Goal: Task Accomplishment & Management: Manage account settings

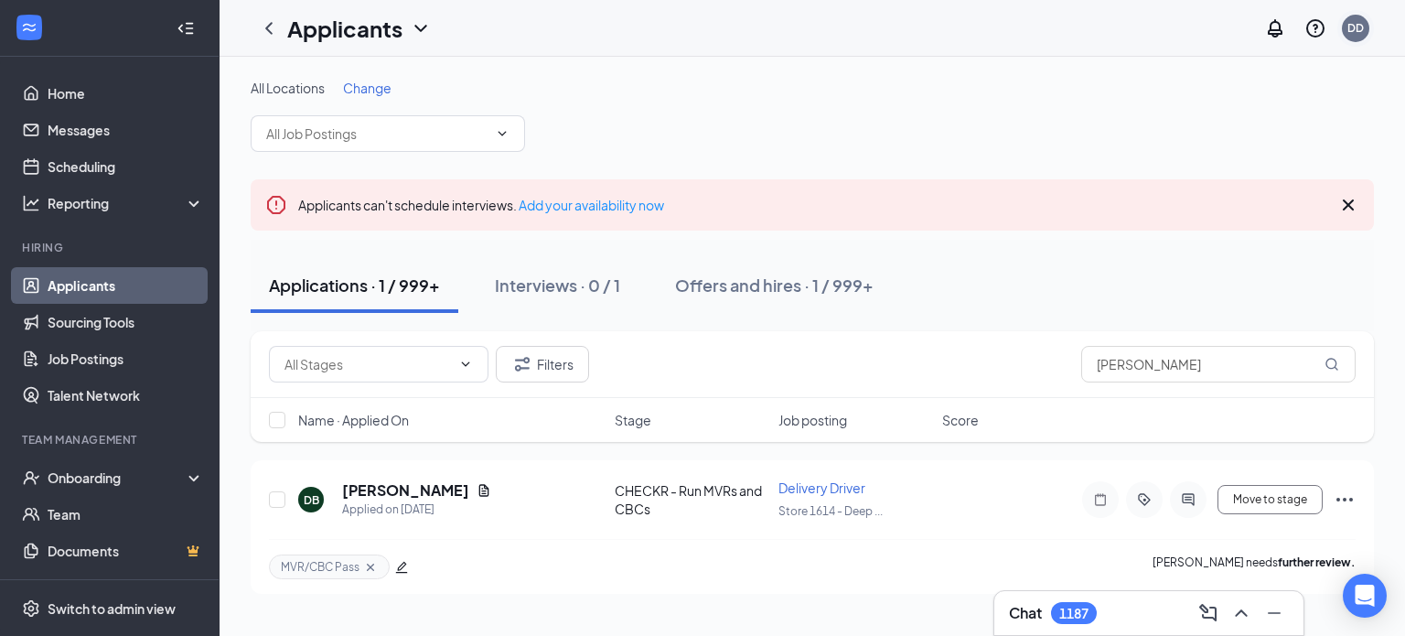
click at [1353, 33] on div "DD" at bounding box center [1355, 28] width 16 height 16
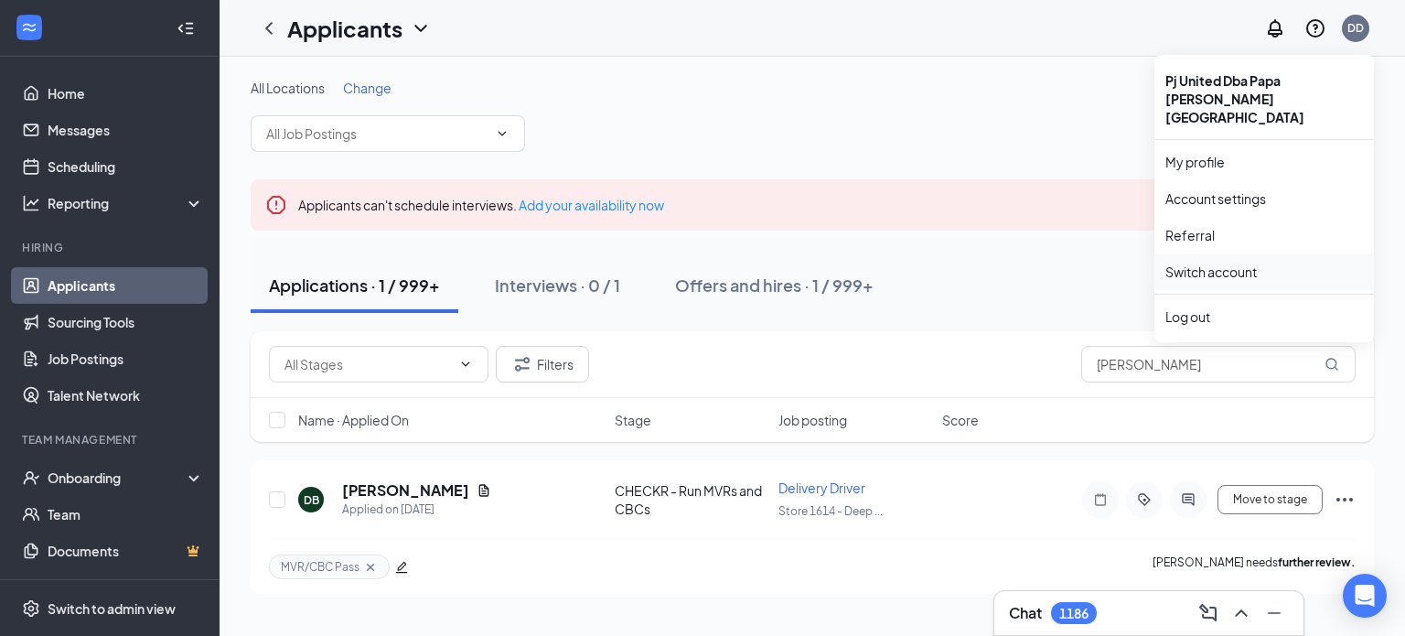
click at [1236, 263] on link "Switch account" at bounding box center [1210, 271] width 91 height 16
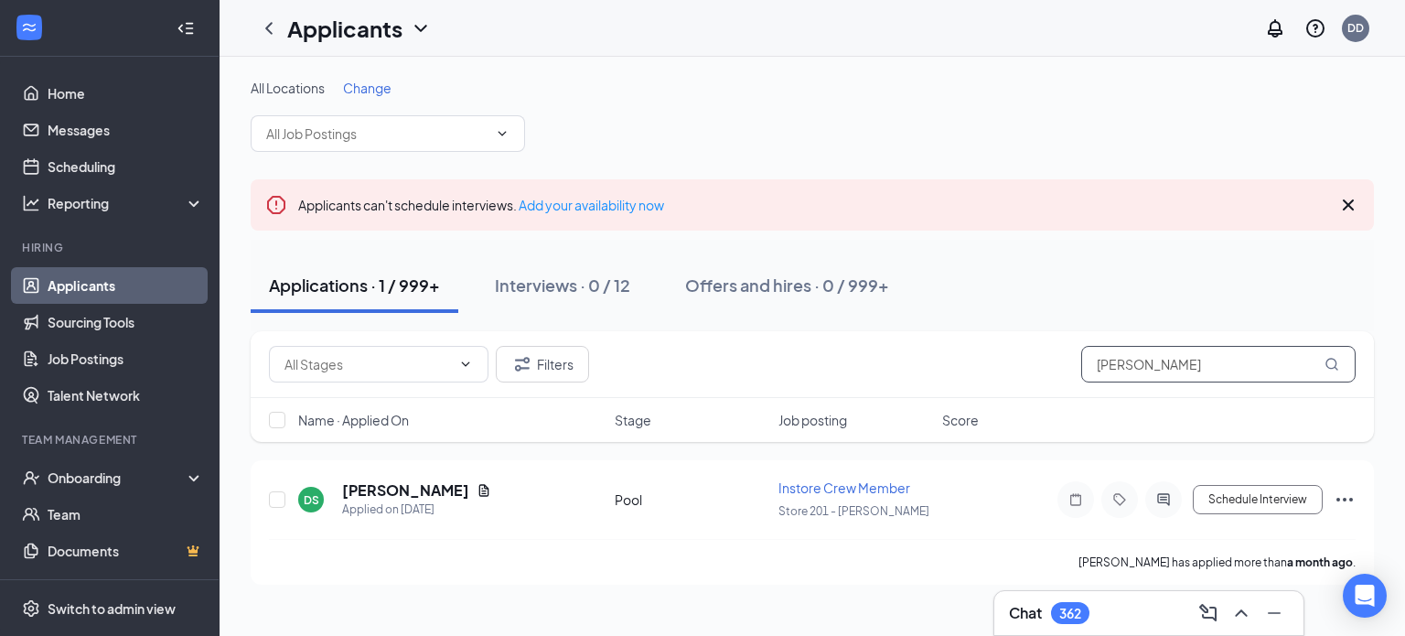
drag, startPoint x: 1186, startPoint y: 368, endPoint x: 930, endPoint y: 354, distance: 256.4
click at [930, 354] on div "Filters [PERSON_NAME]" at bounding box center [812, 364] width 1086 height 37
type input "kent"
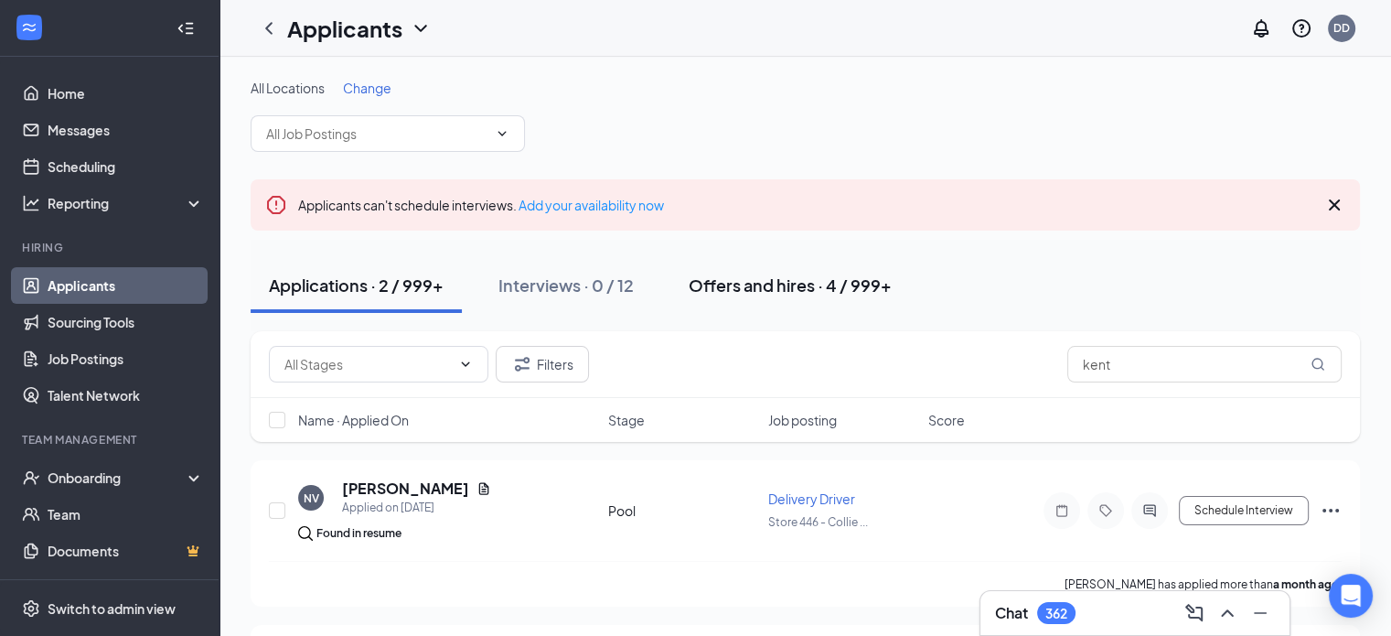
click at [774, 284] on div "Offers and hires · 4 / 999+" at bounding box center [790, 284] width 203 height 23
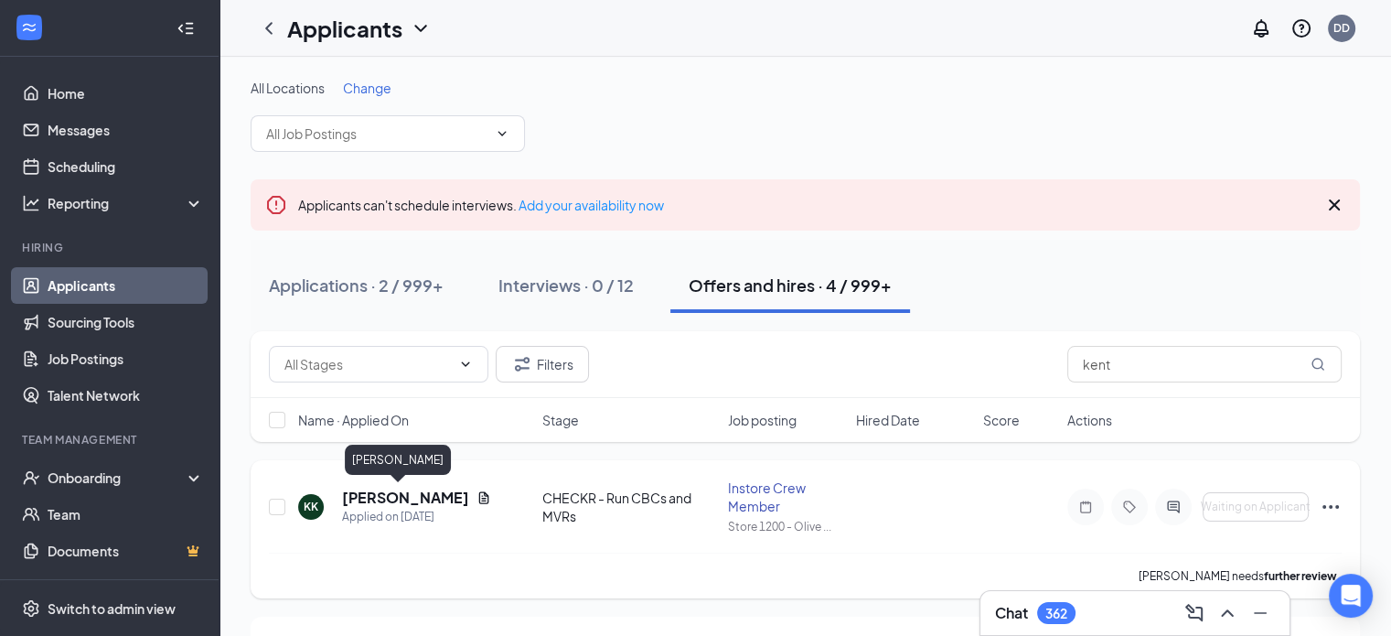
click at [398, 490] on h5 "[PERSON_NAME]" at bounding box center [405, 497] width 127 height 20
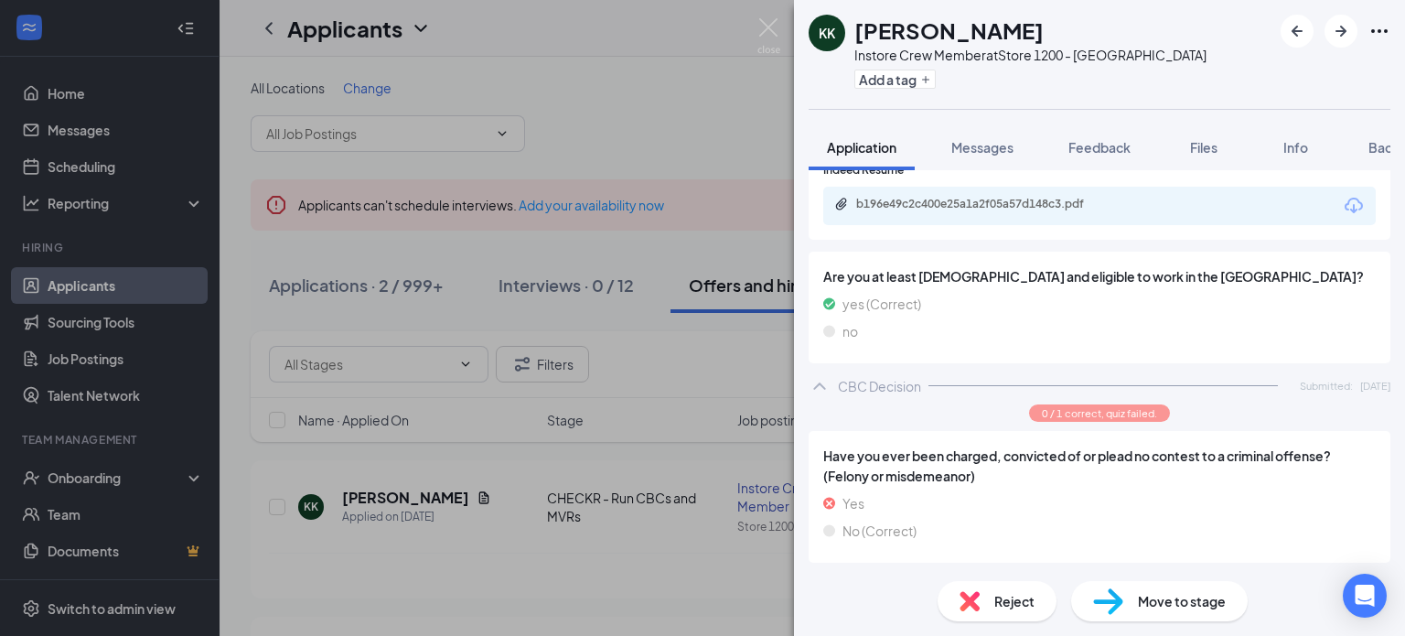
scroll to position [1128, 0]
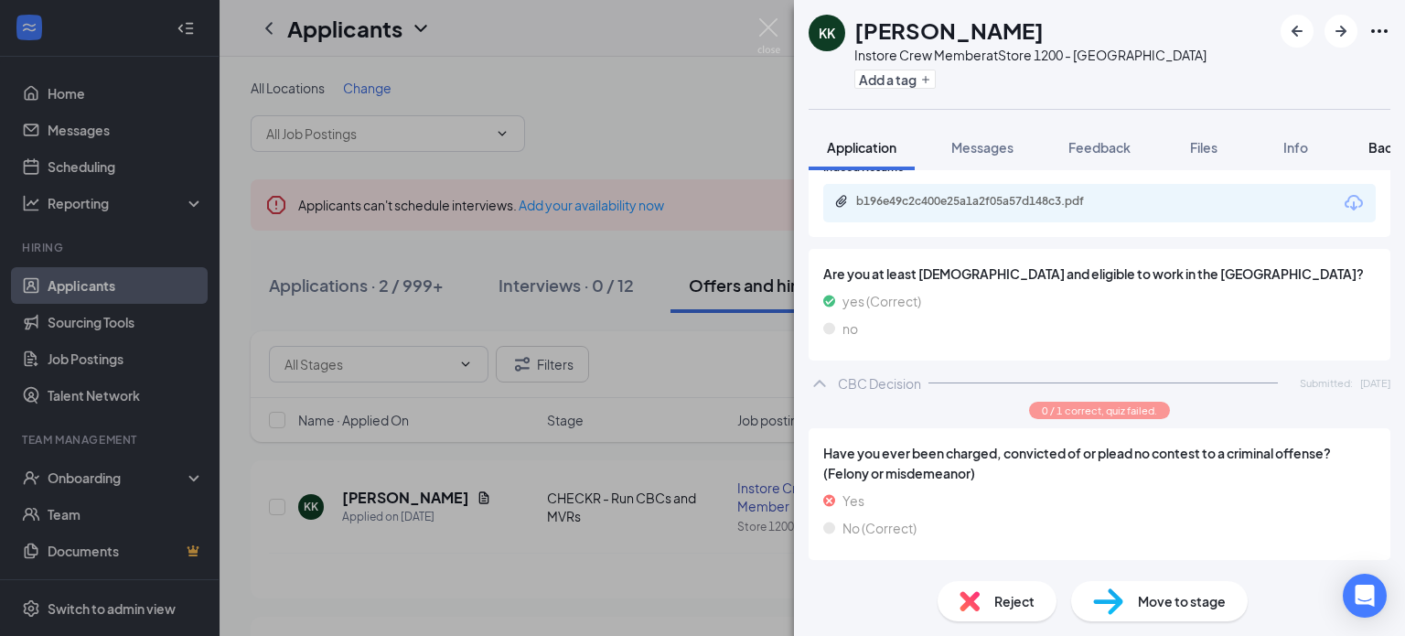
click at [1379, 147] on span "Background" at bounding box center [1405, 147] width 75 height 16
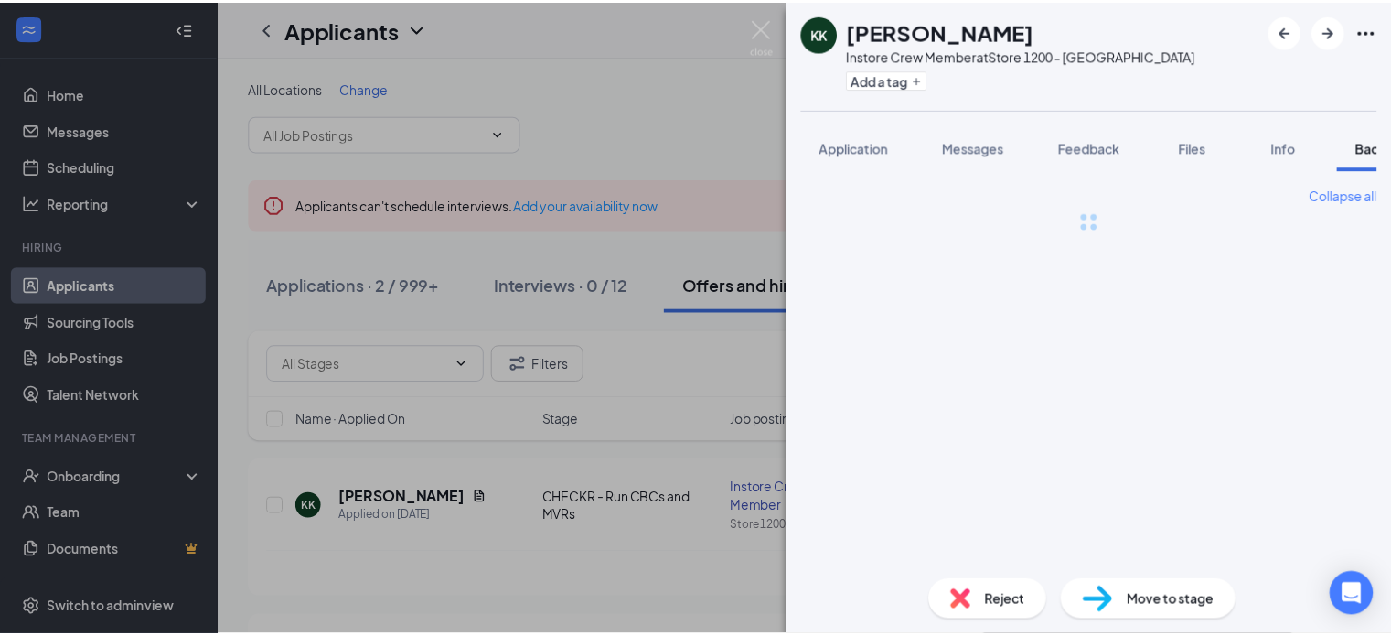
scroll to position [0, 74]
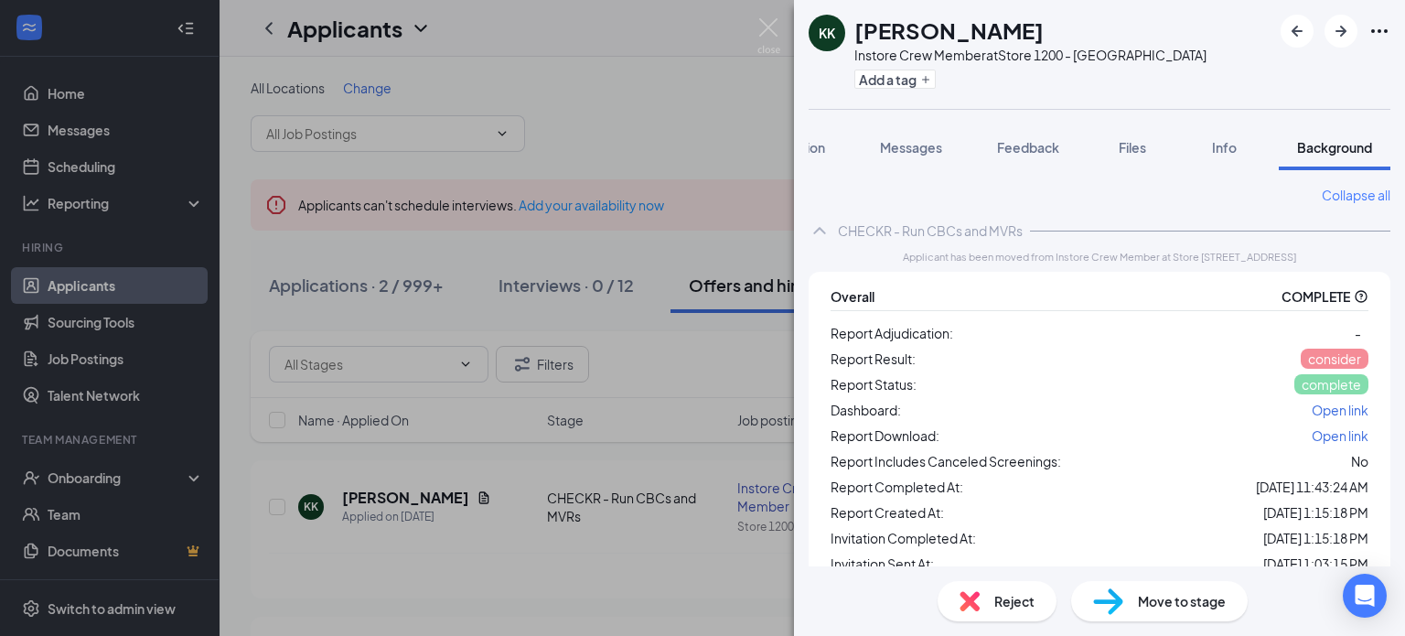
click at [1321, 409] on span "Open link" at bounding box center [1339, 409] width 57 height 16
click at [904, 81] on button "Add a tag" at bounding box center [894, 79] width 81 height 19
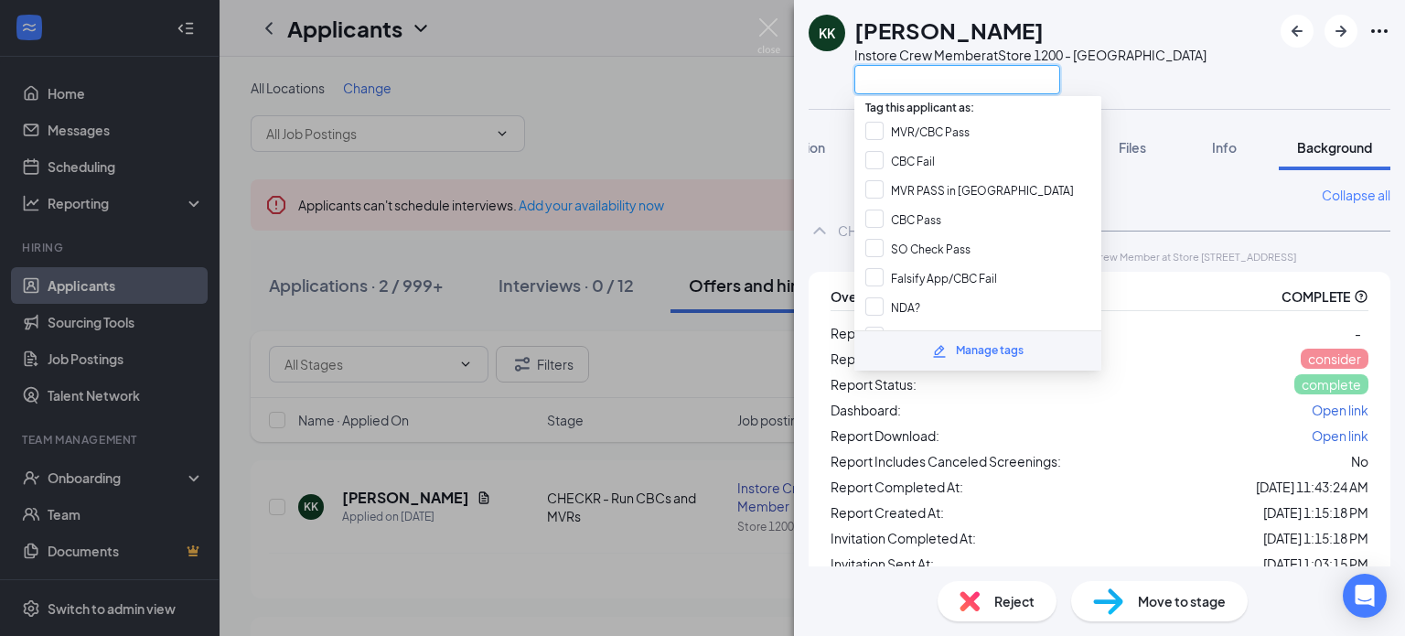
click at [904, 81] on input "text" at bounding box center [957, 79] width 206 height 29
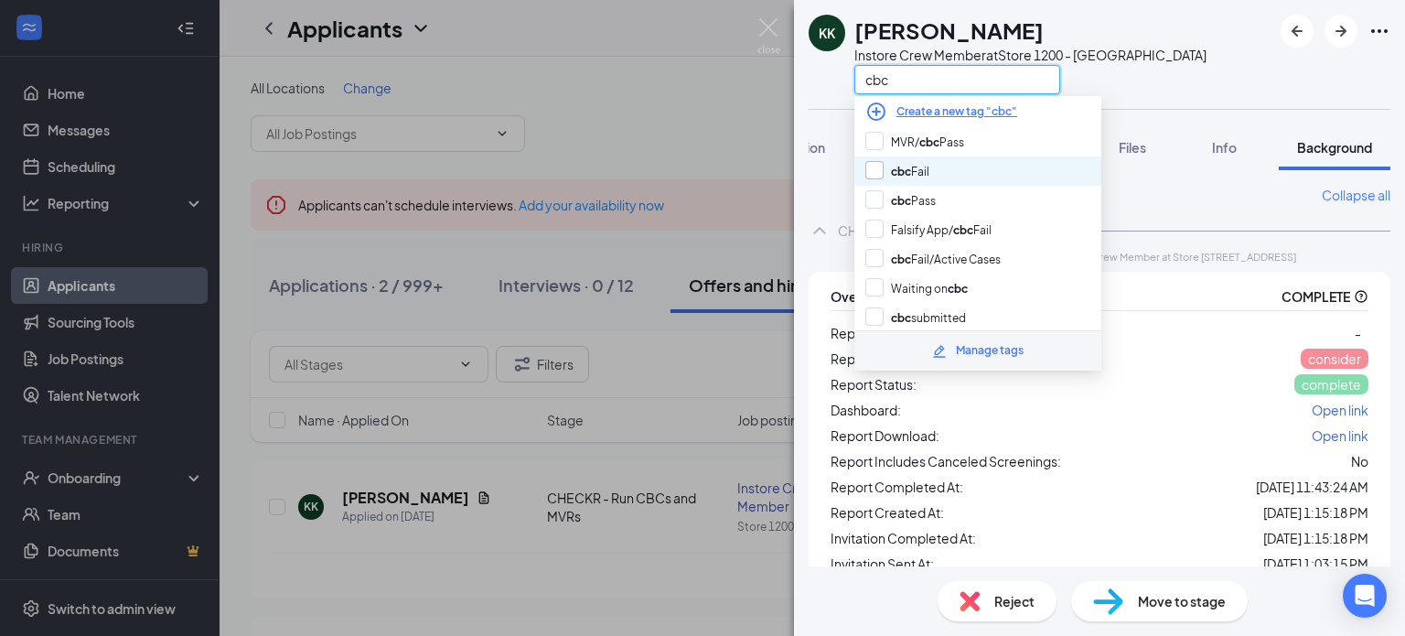
type input "cbc"
click at [873, 167] on input "cbc Fail" at bounding box center [897, 171] width 64 height 20
checkbox input "true"
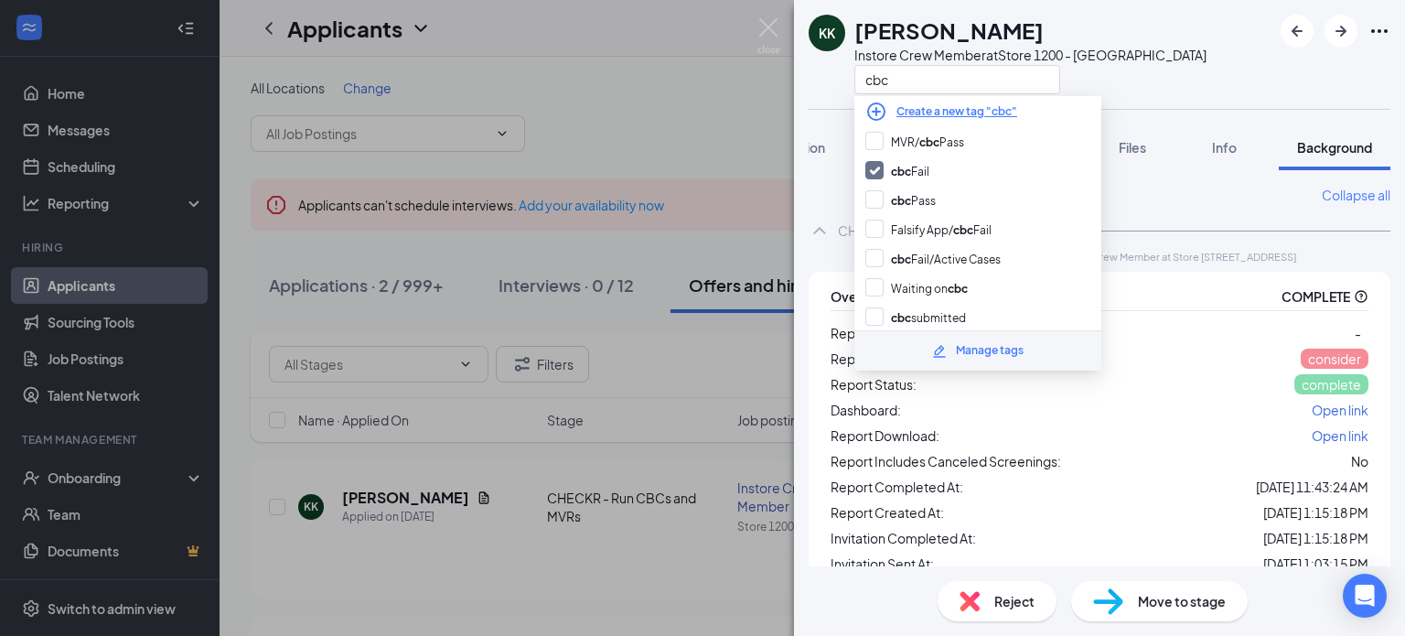
click at [647, 116] on div "KK [PERSON_NAME] Instore Crew Member at Store 1200 - Olive Branch cbc Applicati…" at bounding box center [702, 318] width 1405 height 636
